Goal: Task Accomplishment & Management: Manage account settings

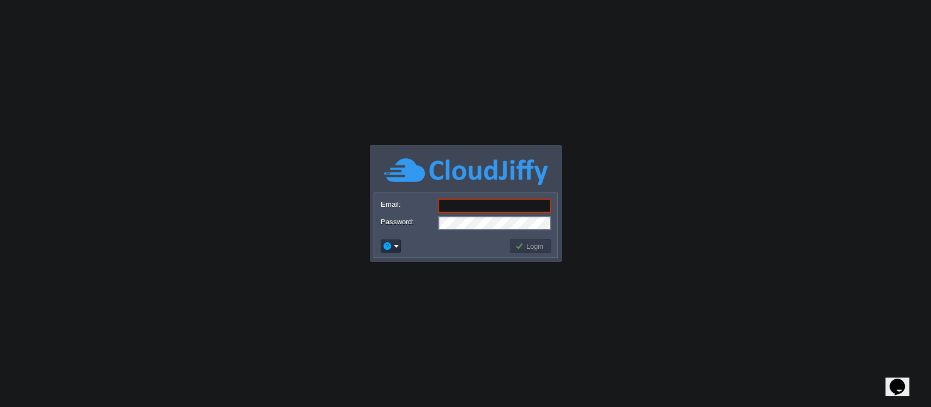
click at [540, 207] on input "Email:" at bounding box center [494, 206] width 113 height 14
type input "[EMAIL_ADDRESS][DOMAIN_NAME]"
click at [526, 247] on button "Login" at bounding box center [531, 246] width 32 height 10
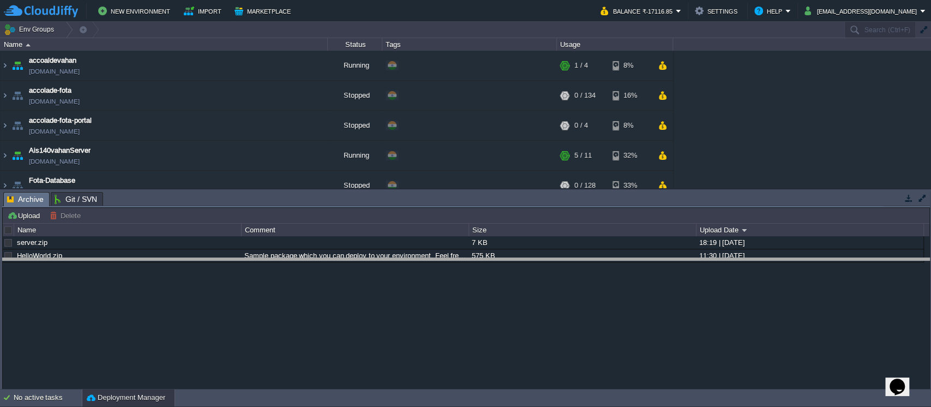
drag, startPoint x: 630, startPoint y: 206, endPoint x: 619, endPoint y: 274, distance: 69.7
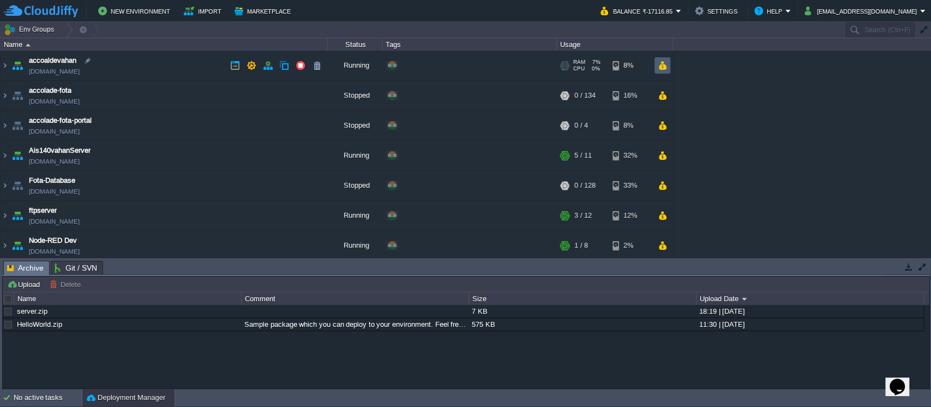
click at [667, 67] on button "button" at bounding box center [662, 66] width 9 height 10
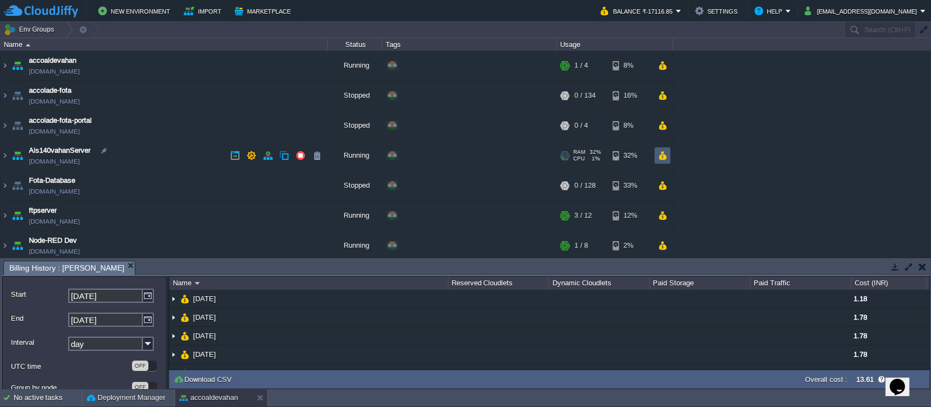
click at [661, 160] on td at bounding box center [663, 155] width 16 height 16
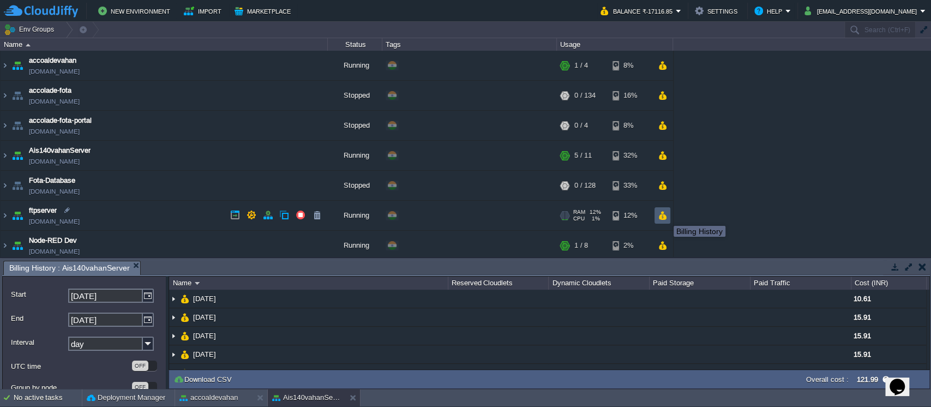
click at [666, 216] on button "button" at bounding box center [662, 216] width 9 height 10
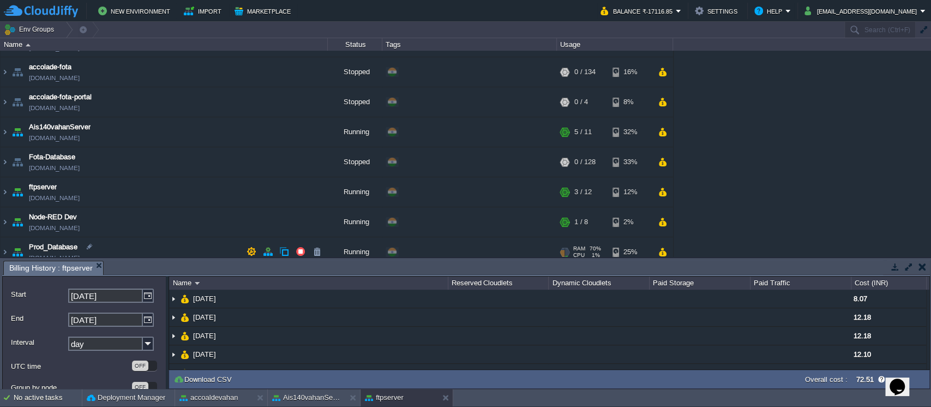
scroll to position [33, 0]
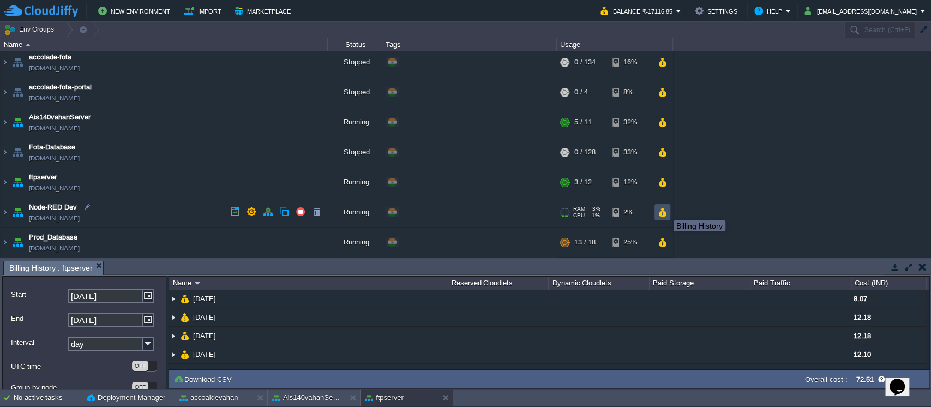
click at [666, 211] on button "button" at bounding box center [662, 212] width 9 height 10
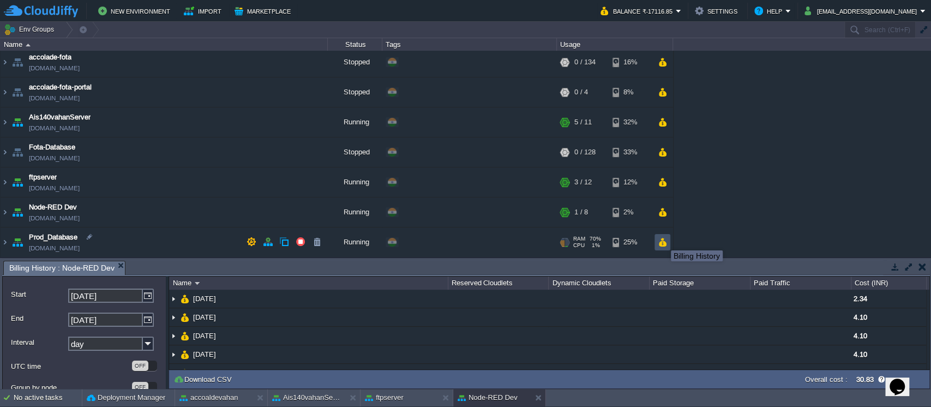
click at [663, 241] on button "button" at bounding box center [662, 242] width 9 height 10
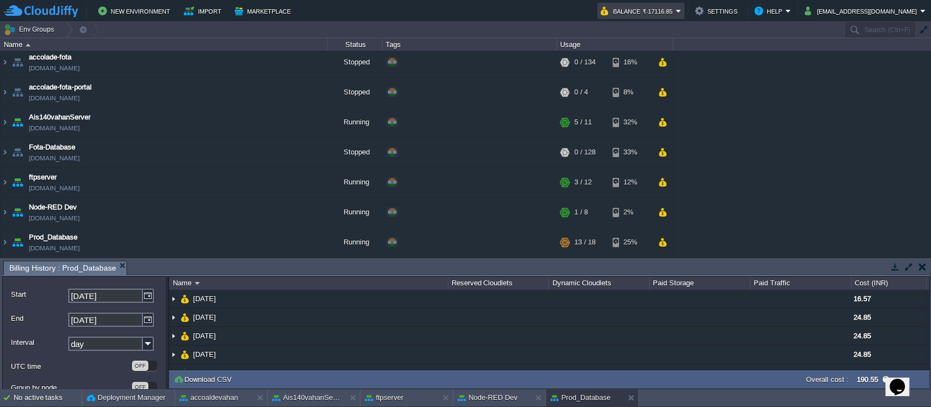
click at [685, 8] on td "Balance ₹-17116.85" at bounding box center [640, 11] width 87 height 16
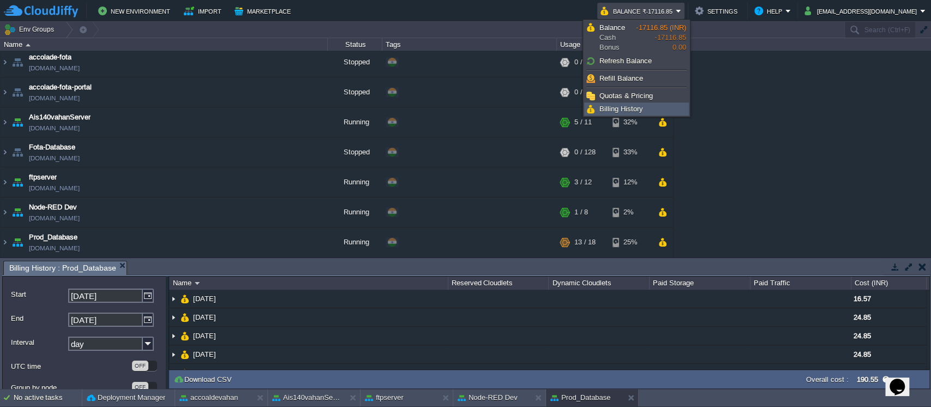
click at [665, 109] on link "Billing History" at bounding box center [637, 109] width 104 height 12
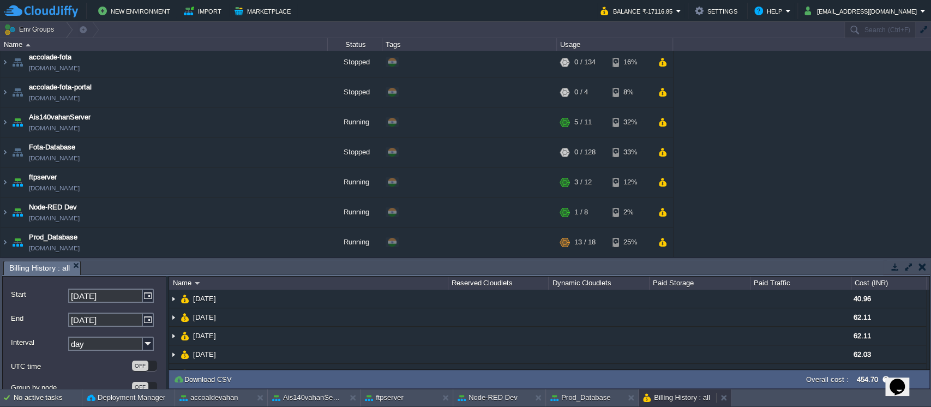
click at [668, 394] on button "Billing History : all" at bounding box center [676, 397] width 67 height 11
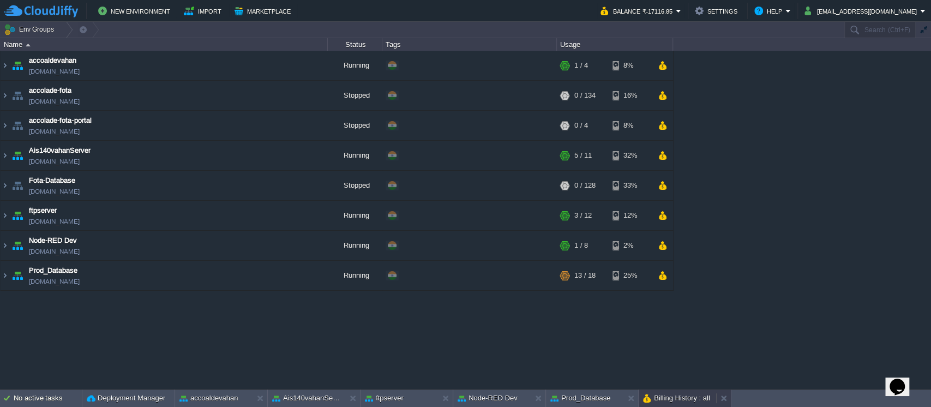
click at [668, 394] on button "Billing History : all" at bounding box center [676, 398] width 67 height 11
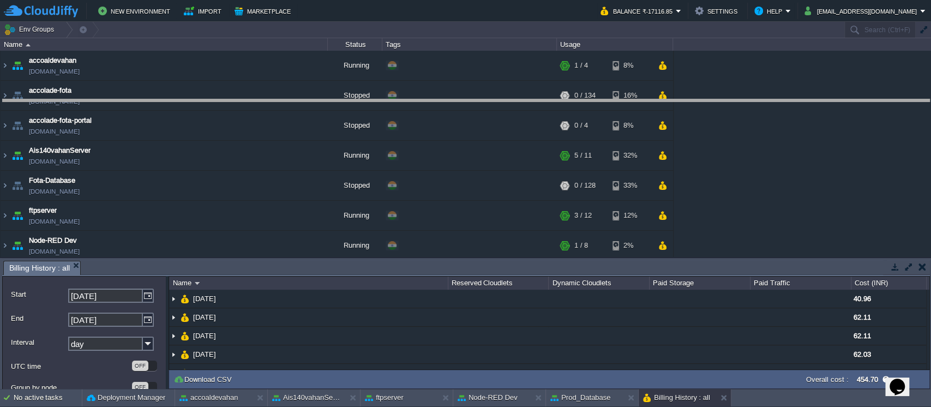
drag, startPoint x: 624, startPoint y: 267, endPoint x: 591, endPoint y: 106, distance: 164.1
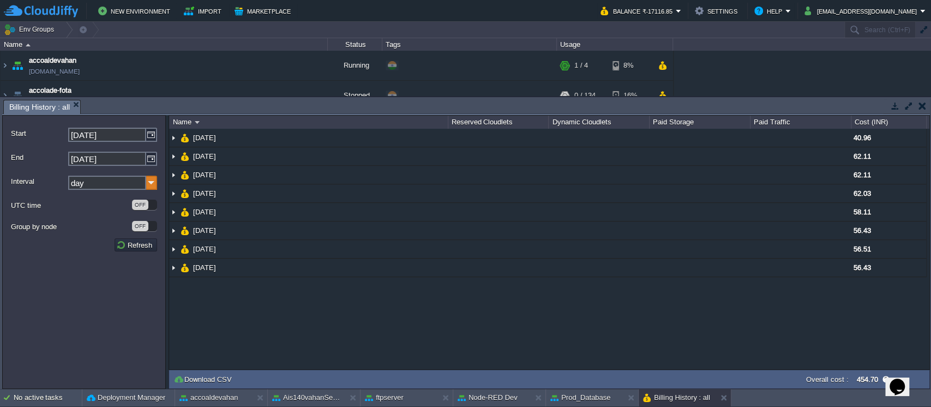
click at [148, 184] on img at bounding box center [151, 183] width 11 height 14
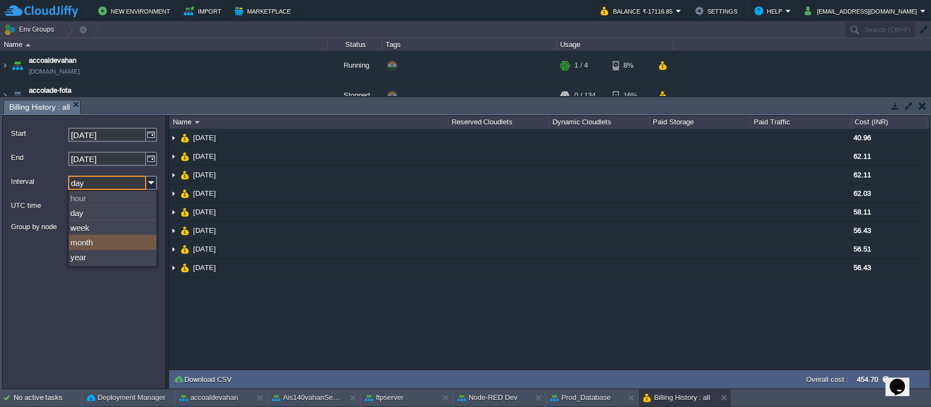
click at [112, 242] on div "month" at bounding box center [113, 242] width 88 height 15
type input "month"
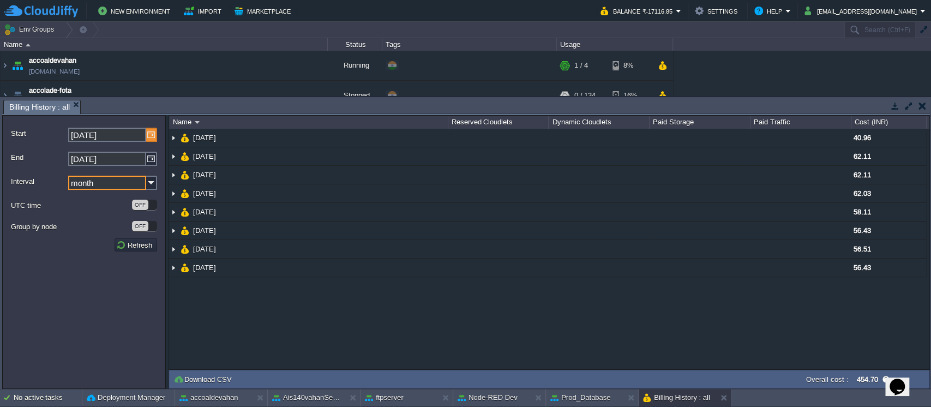
click at [152, 139] on img at bounding box center [151, 135] width 11 height 14
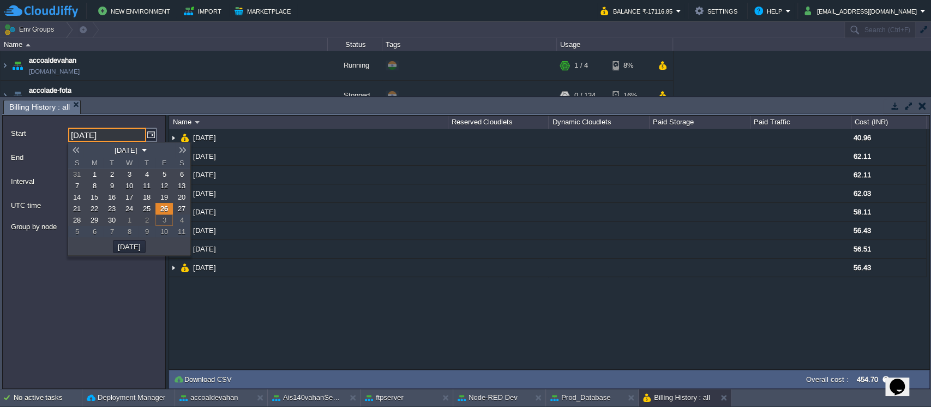
click at [77, 150] on link at bounding box center [75, 150] width 15 height 9
click at [110, 177] on span "1" at bounding box center [112, 174] width 4 height 8
type input "[DATE]"
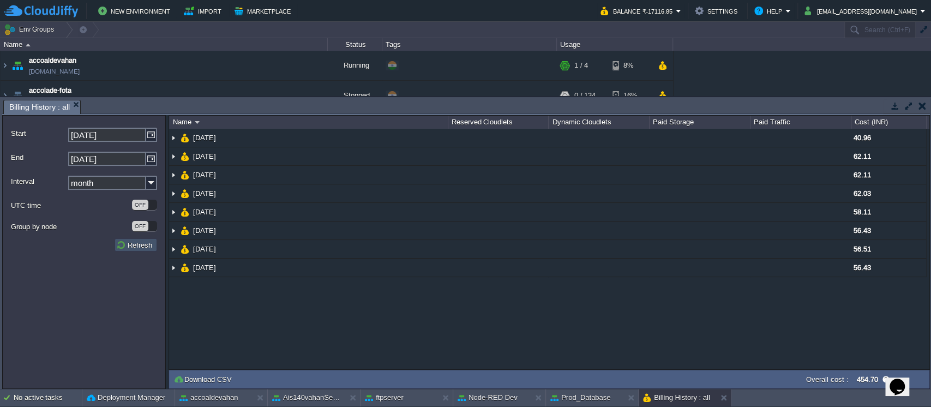
click at [137, 247] on button "Refresh" at bounding box center [135, 245] width 39 height 10
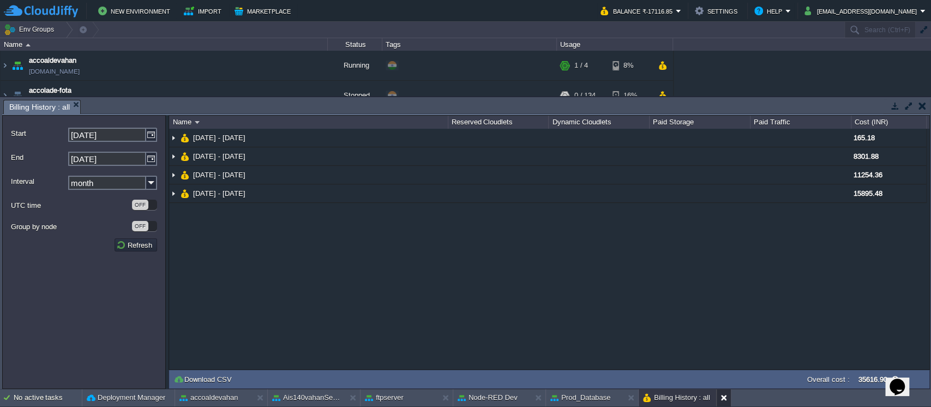
click at [728, 396] on button at bounding box center [726, 397] width 11 height 11
